Goal: Obtain resource: Download file/media

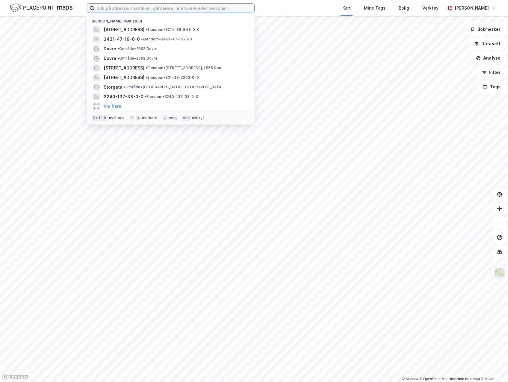
click at [127, 10] on input at bounding box center [174, 8] width 160 height 9
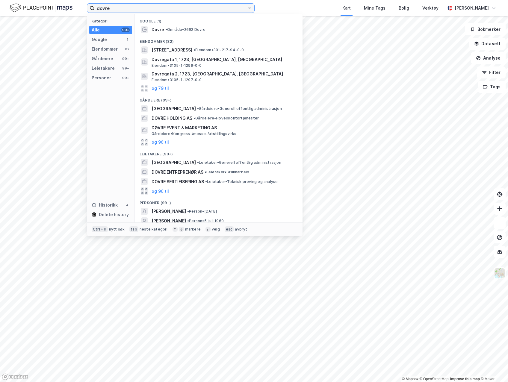
type input "dovre"
click at [193, 30] on span "• Område • 2662 Dovre" at bounding box center [185, 29] width 40 height 5
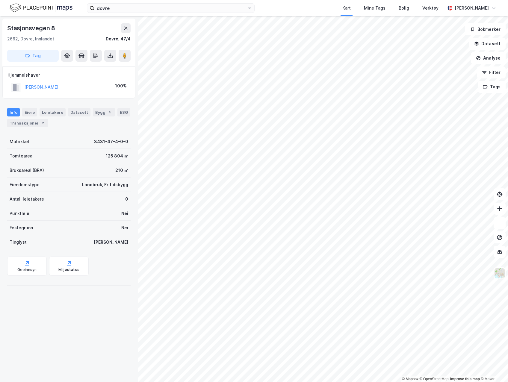
click at [109, 56] on icon at bounding box center [110, 56] width 6 height 6
click at [96, 67] on div "Last ned grunnbok" at bounding box center [80, 67] width 35 height 5
